Goal: Task Accomplishment & Management: Manage account settings

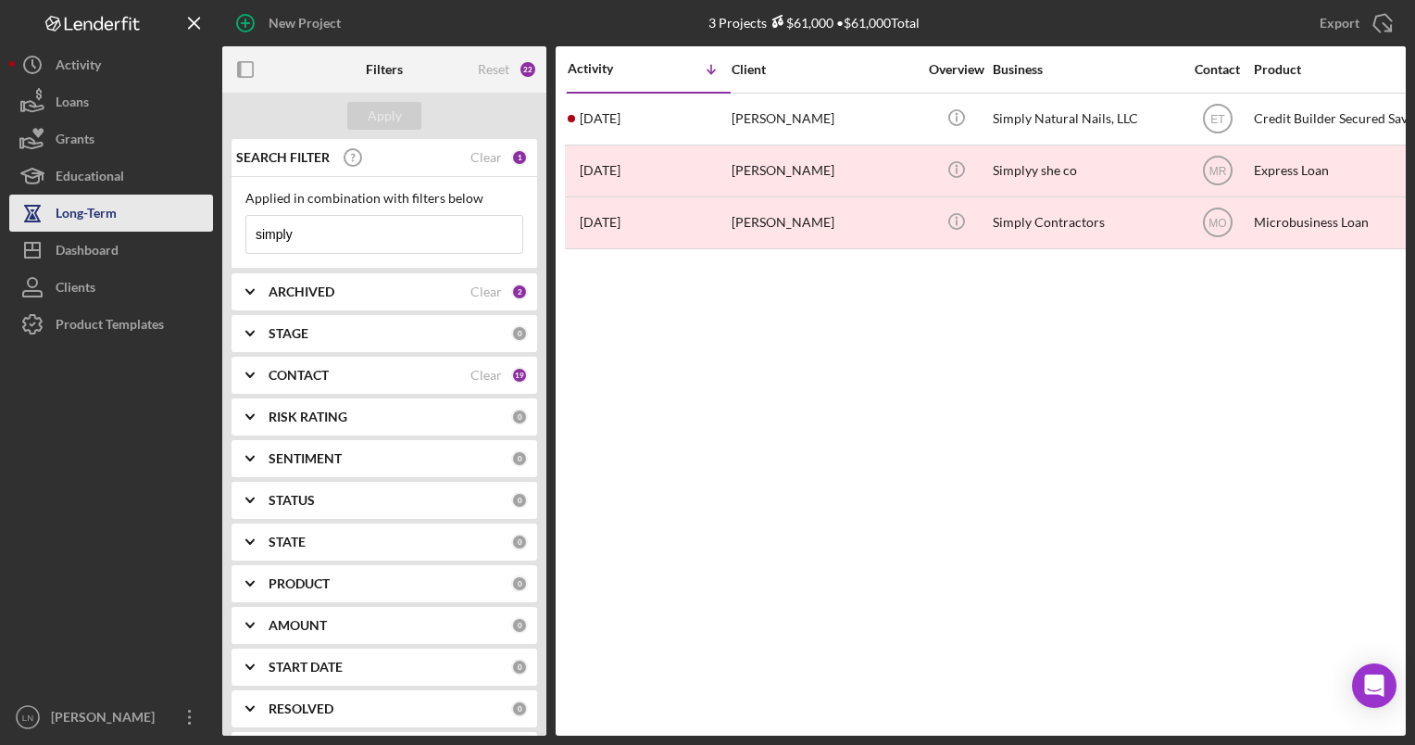
drag, startPoint x: 322, startPoint y: 233, endPoint x: 177, endPoint y: 221, distance: 145.9
click at [177, 221] on div "New Project 3 Projects $61,000 • $61,000 Total simply Export Icon/Export Filter…" at bounding box center [707, 368] width 1397 height 736
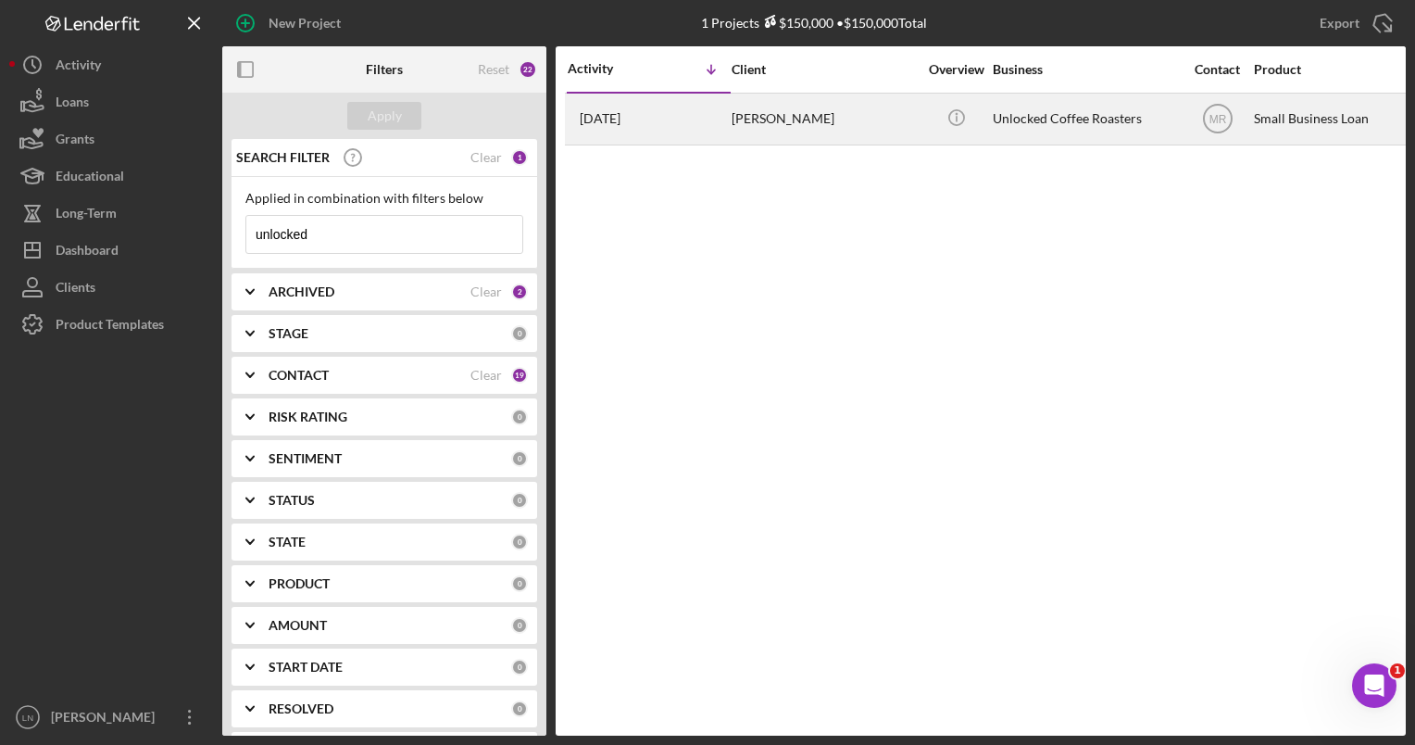
type input "unlocked"
click at [856, 140] on div "[PERSON_NAME]" at bounding box center [824, 118] width 185 height 49
